Goal: Task Accomplishment & Management: Manage account settings

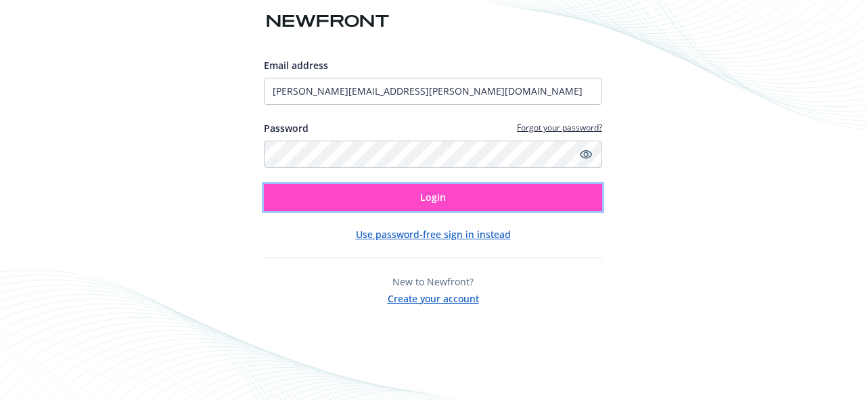
click at [433, 195] on span "Login" at bounding box center [433, 197] width 26 height 13
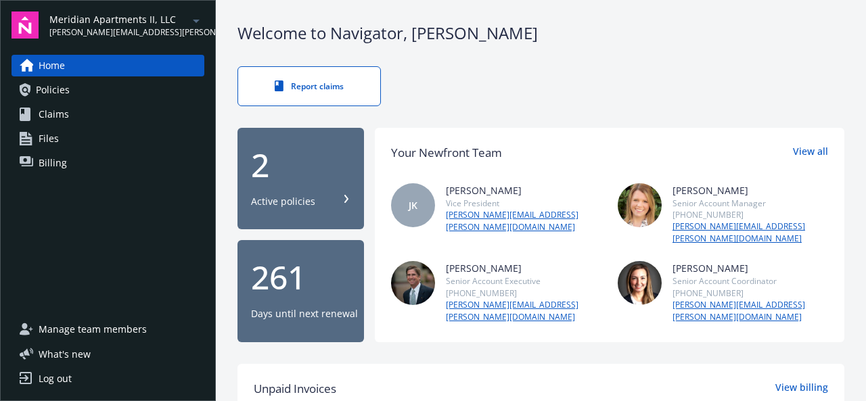
click at [193, 21] on icon "arrowDropDown" at bounding box center [196, 21] width 16 height 16
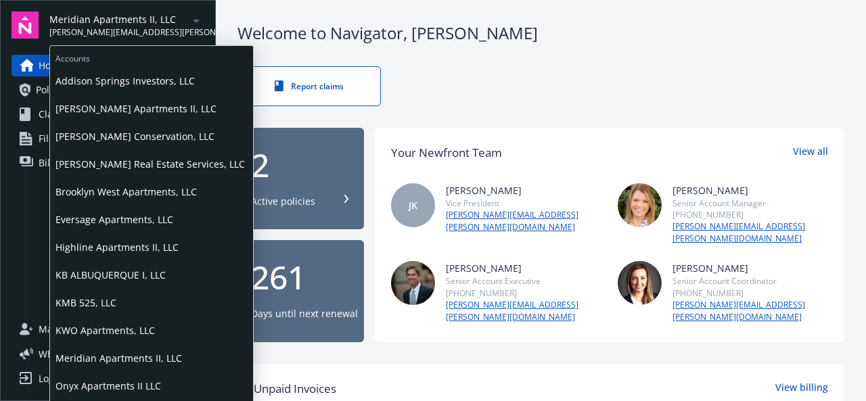
scroll to position [105, 0]
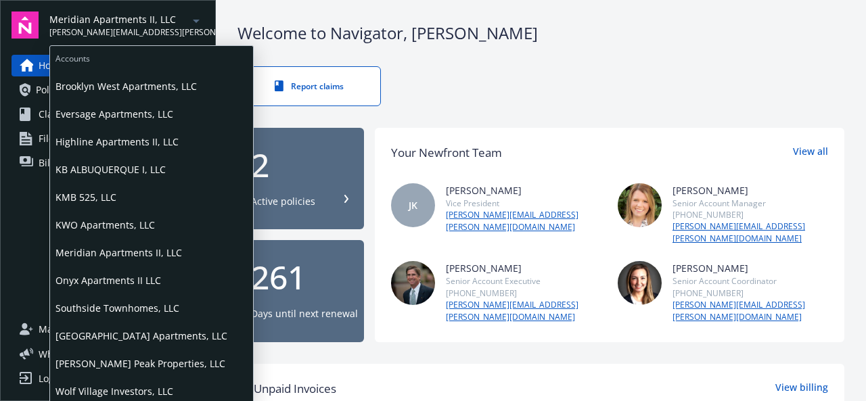
click at [140, 383] on span "Wolf Village Investors, LLC" at bounding box center [151, 391] width 192 height 28
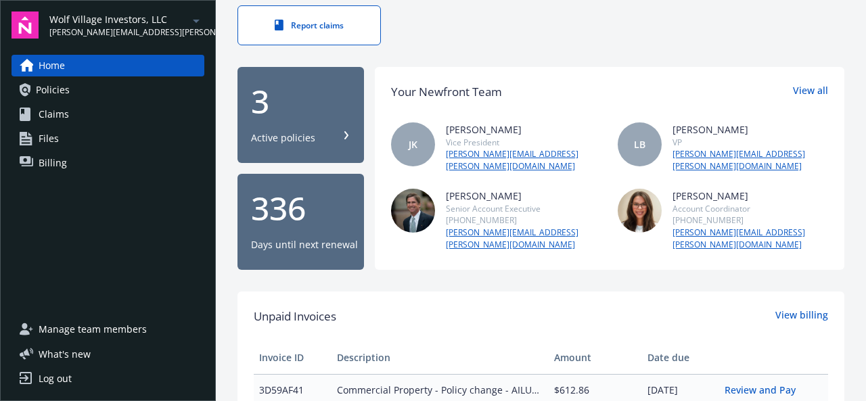
scroll to position [108, 0]
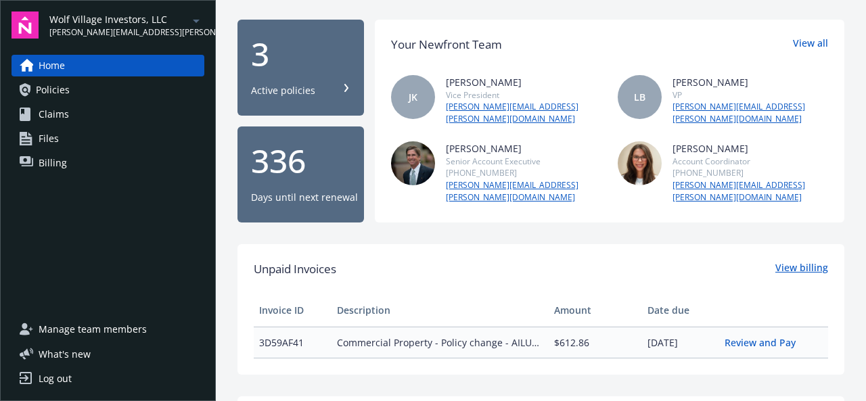
click at [775, 260] on link "View billing" at bounding box center [801, 269] width 53 height 18
